Goal: Information Seeking & Learning: Find specific fact

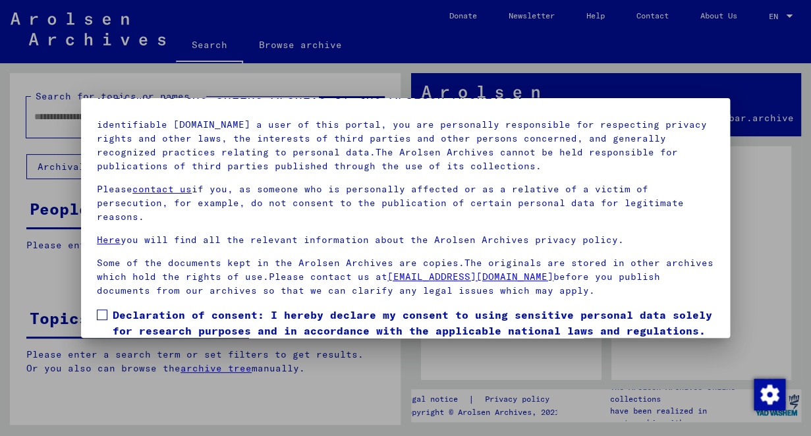
scroll to position [109, 0]
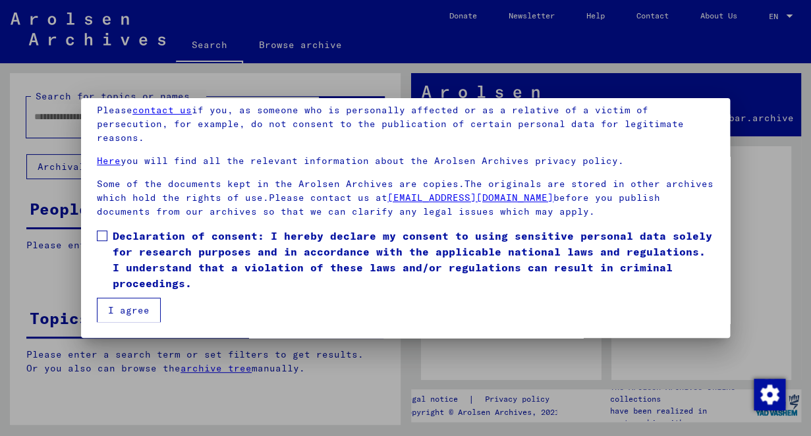
click at [125, 308] on button "I agree" at bounding box center [129, 310] width 64 height 25
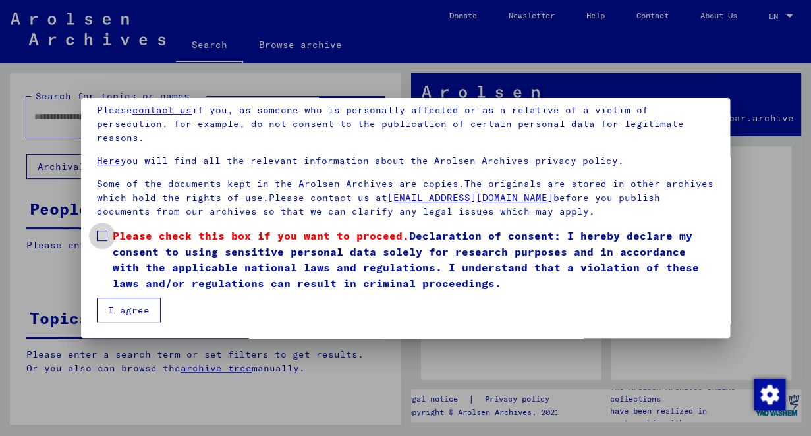
click at [103, 236] on span at bounding box center [102, 236] width 11 height 11
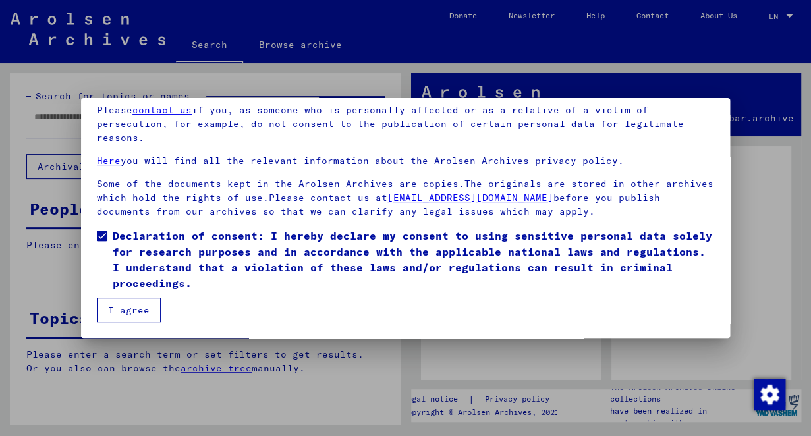
click at [134, 310] on button "I agree" at bounding box center [129, 310] width 64 height 25
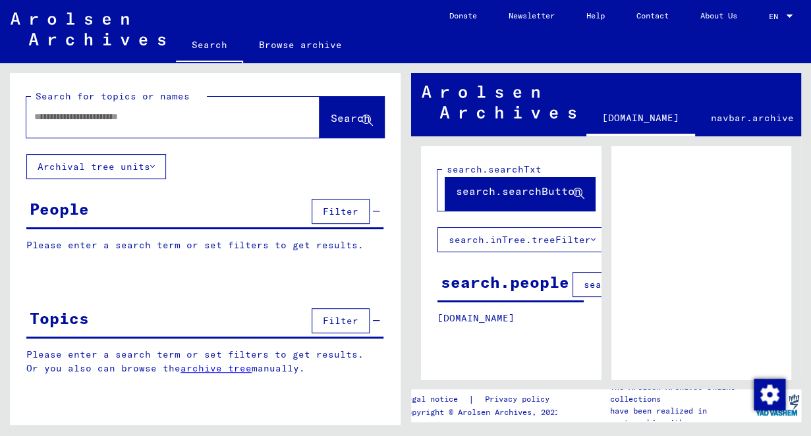
click at [169, 119] on input "text" at bounding box center [161, 117] width 254 height 14
type input "**********"
click at [349, 116] on span "Search" at bounding box center [351, 117] width 40 height 13
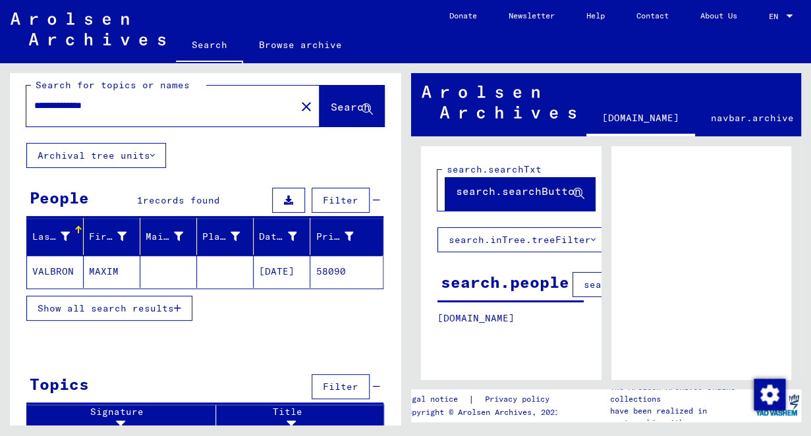
scroll to position [20, 0]
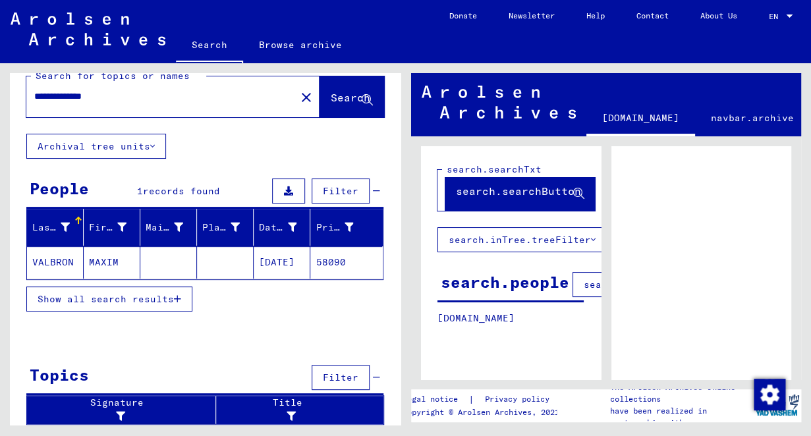
click at [164, 297] on span "Show all search results" at bounding box center [106, 299] width 136 height 12
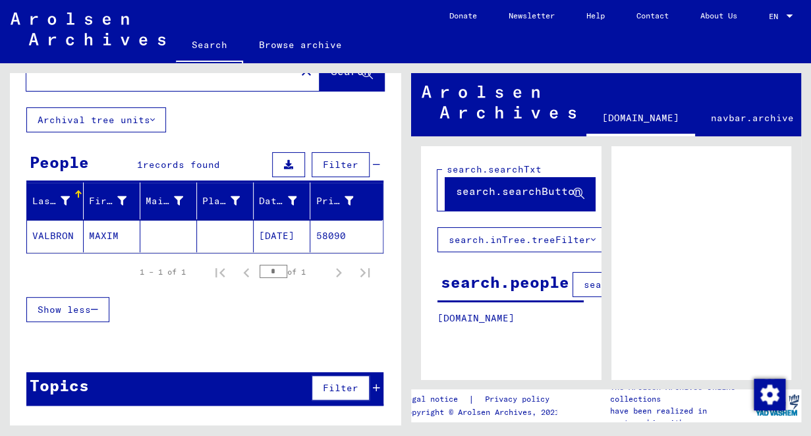
scroll to position [0, 0]
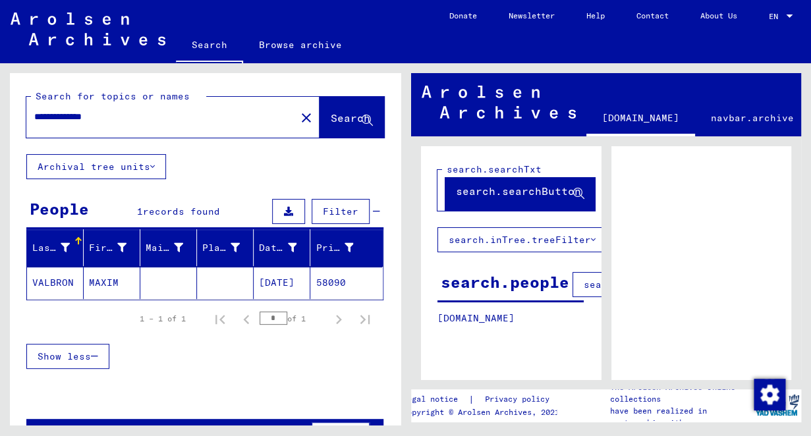
click at [292, 212] on icon at bounding box center [288, 211] width 9 height 9
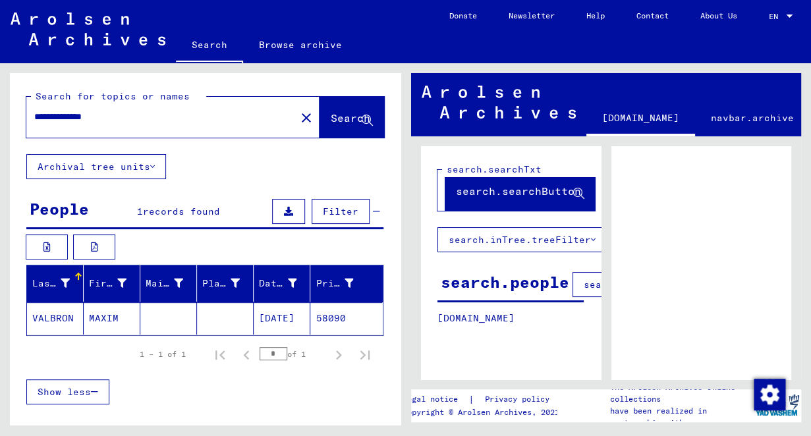
click at [652, 120] on link "[DOMAIN_NAME]" at bounding box center [640, 119] width 109 height 34
